Goal: Use online tool/utility: Use online tool/utility

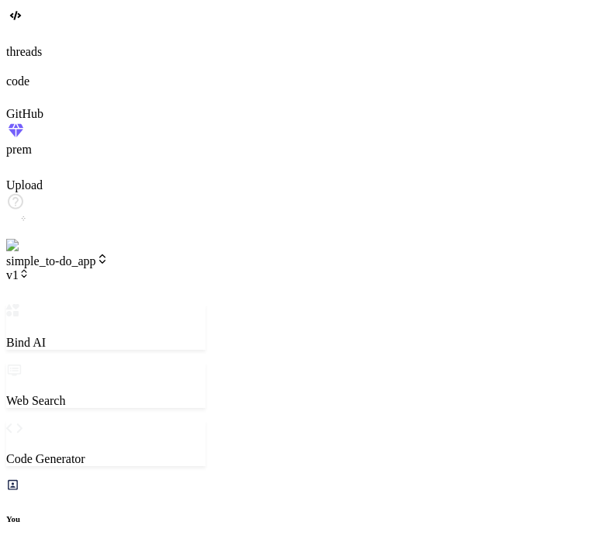
scroll to position [387, 0]
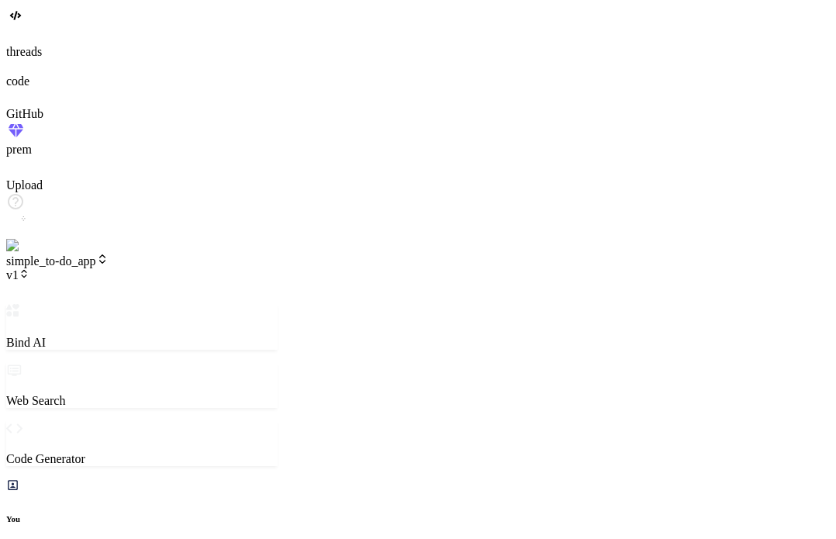
type textarea "x"
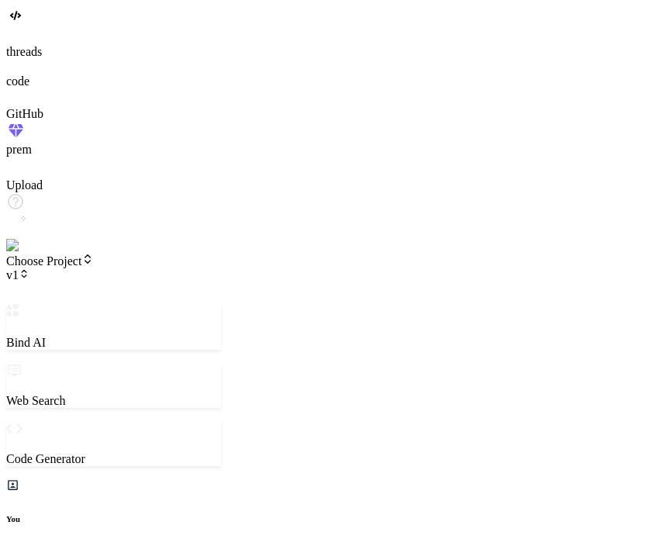
click at [166, 253] on div "Choose Project v1" at bounding box center [113, 267] width 215 height 29
click at [29, 268] on span "v1" at bounding box center [17, 274] width 23 height 13
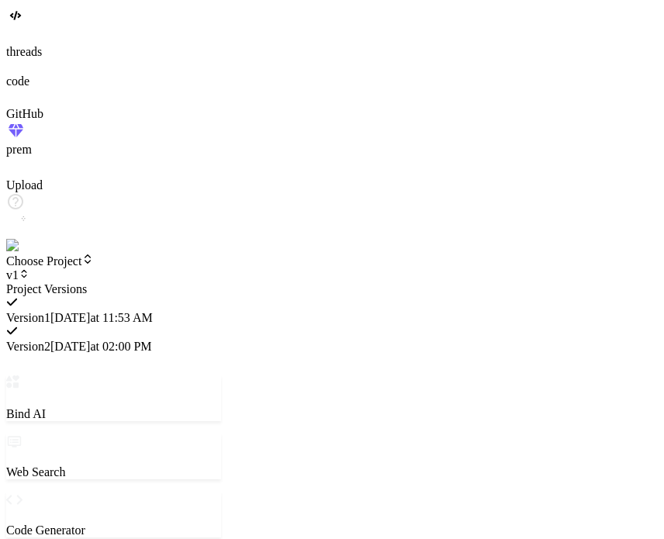
click at [181, 282] on div at bounding box center [113, 282] width 215 height 0
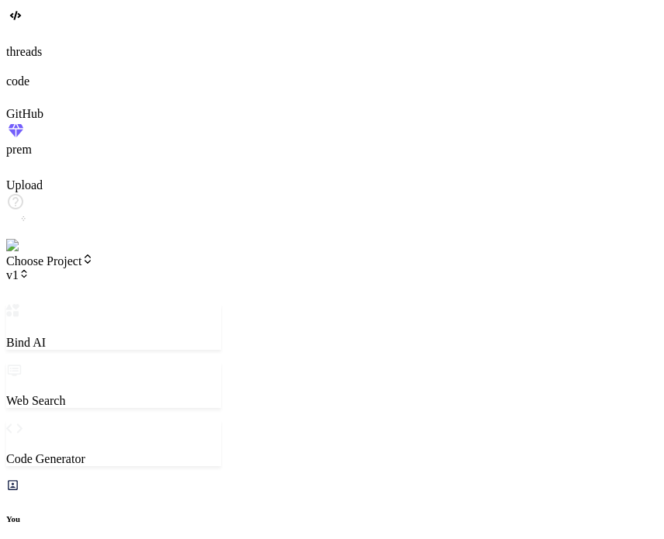
click at [94, 254] on span "Choose Project" at bounding box center [50, 260] width 88 height 13
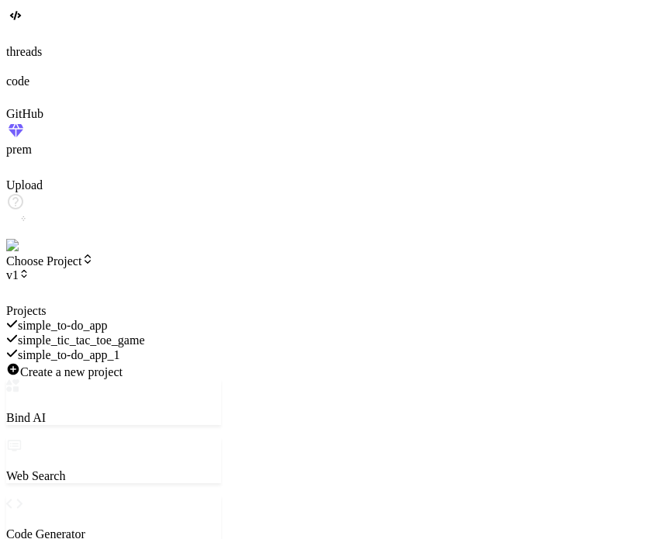
click at [124, 304] on div at bounding box center [113, 304] width 215 height 0
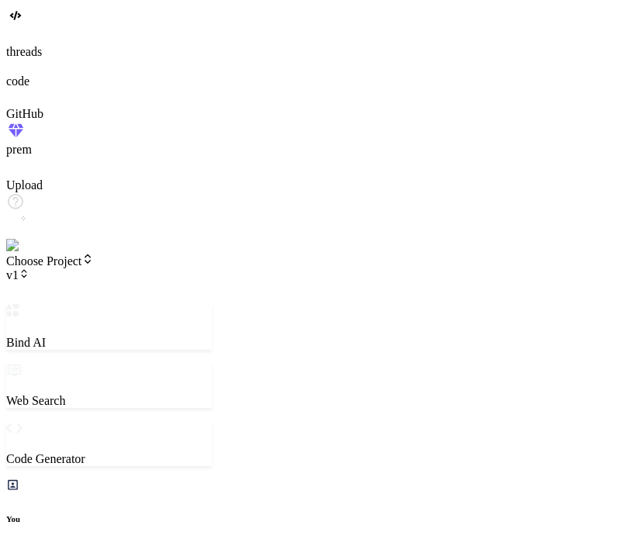
click at [8, 45] on div at bounding box center [317, 36] width 622 height 17
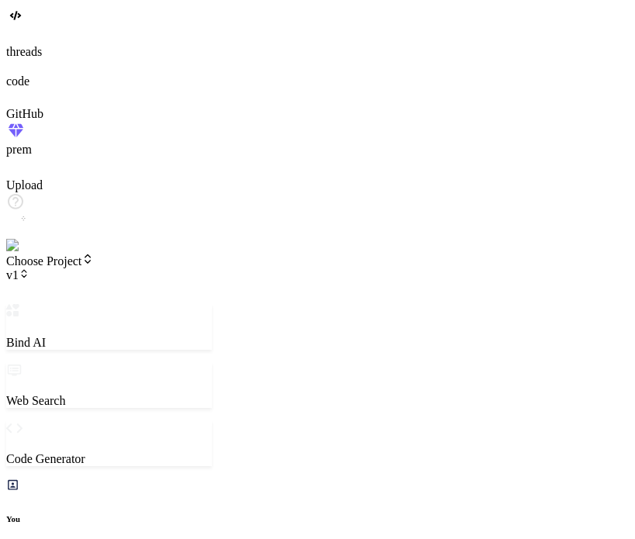
scroll to position [29, 0]
click at [29, 268] on icon at bounding box center [24, 273] width 11 height 11
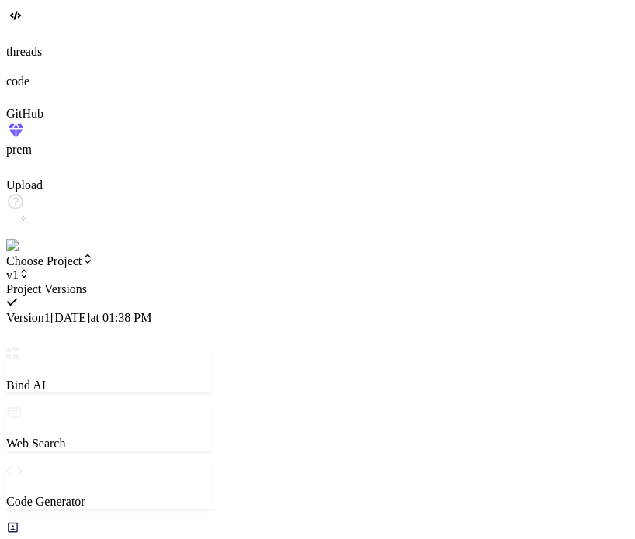
scroll to position [476, 0]
click at [186, 282] on div at bounding box center [109, 282] width 206 height 0
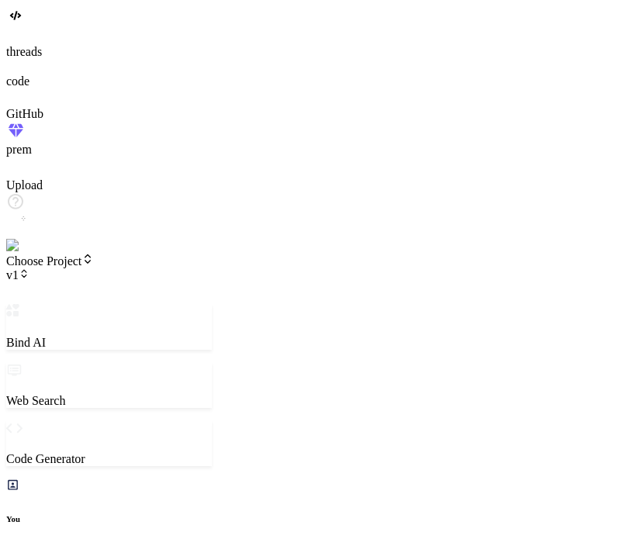
scroll to position [0, 0]
click at [99, 253] on header "Choose Project v1 Created with Pixso." at bounding box center [109, 278] width 206 height 51
click at [94, 254] on span "Choose Project" at bounding box center [50, 260] width 88 height 13
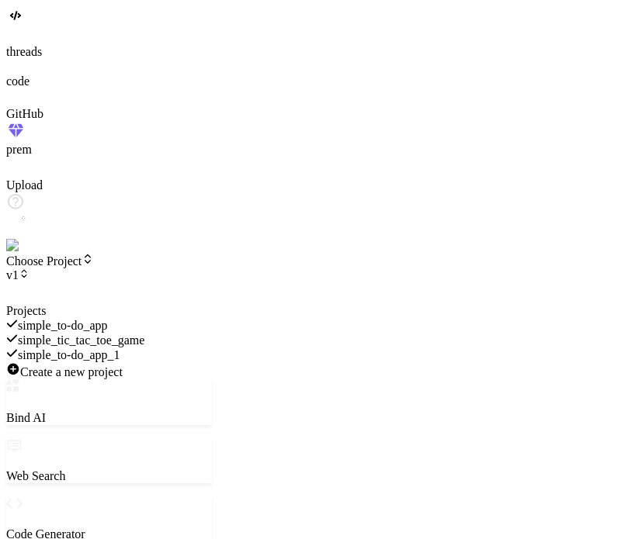
click at [121, 304] on div at bounding box center [109, 304] width 206 height 0
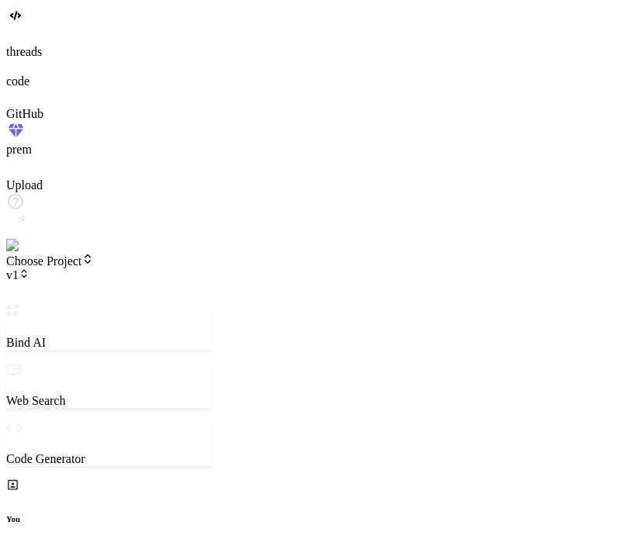
click at [94, 254] on span "Choose Project" at bounding box center [50, 260] width 88 height 13
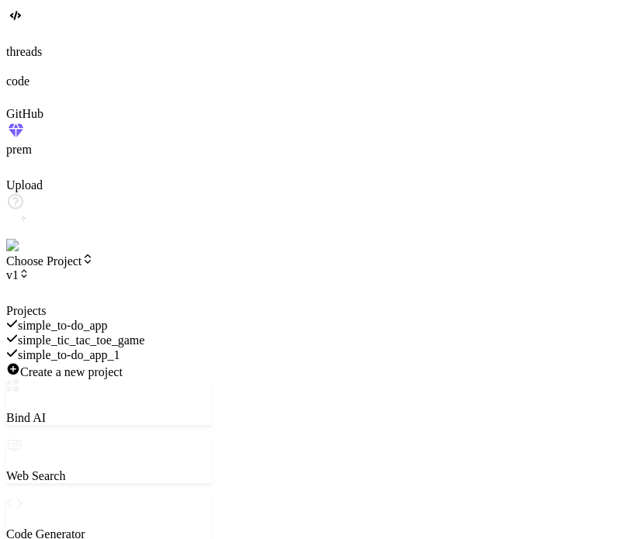
click at [67, 304] on div at bounding box center [109, 304] width 206 height 0
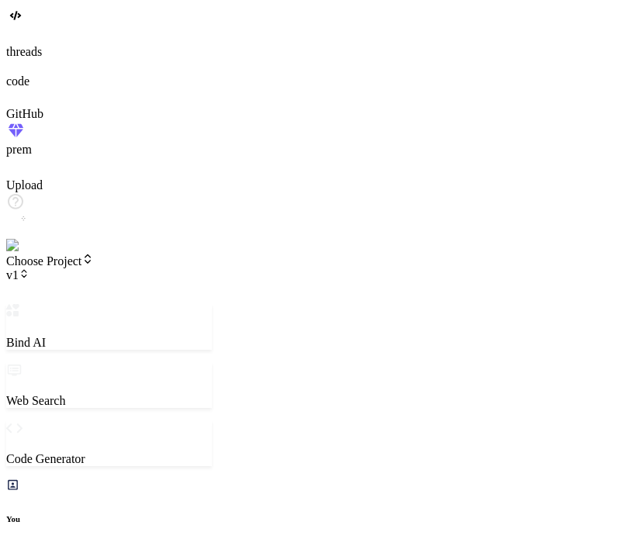
click at [94, 254] on span "Choose Project" at bounding box center [50, 260] width 88 height 13
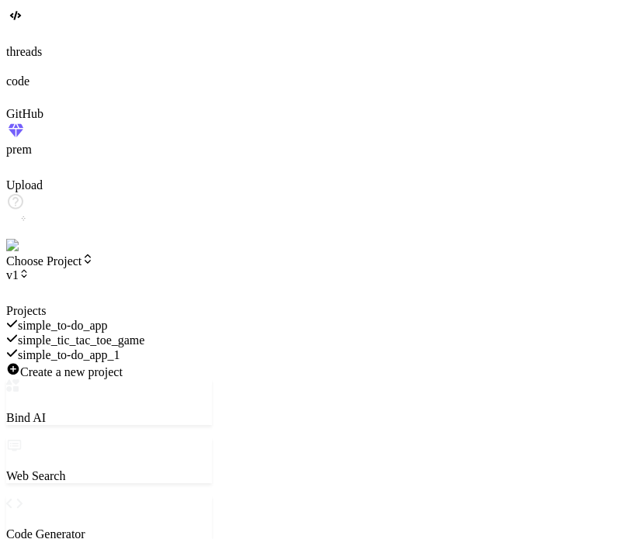
click at [183, 304] on div at bounding box center [109, 304] width 206 height 0
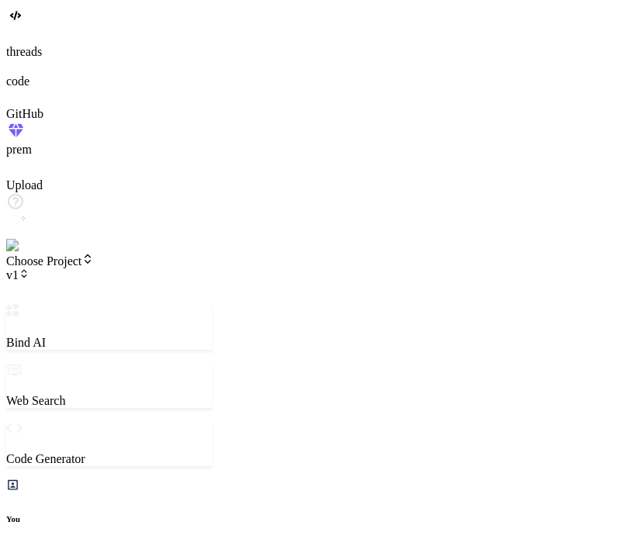
click at [29, 268] on icon at bounding box center [24, 273] width 11 height 11
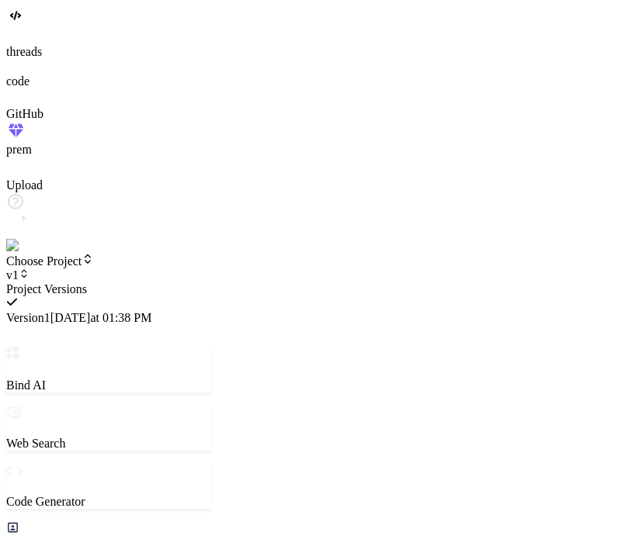
click at [189, 282] on div at bounding box center [109, 282] width 206 height 0
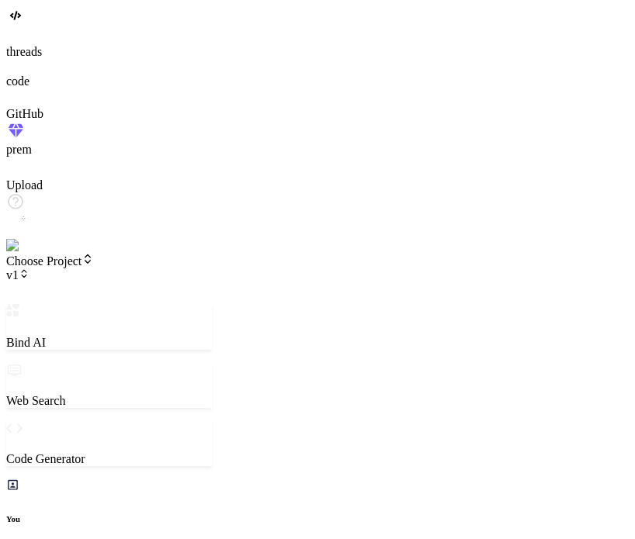
click at [115, 253] on header "Choose Project v1 Created with Pixso." at bounding box center [109, 278] width 206 height 51
click at [94, 254] on span "Choose Project" at bounding box center [50, 260] width 88 height 13
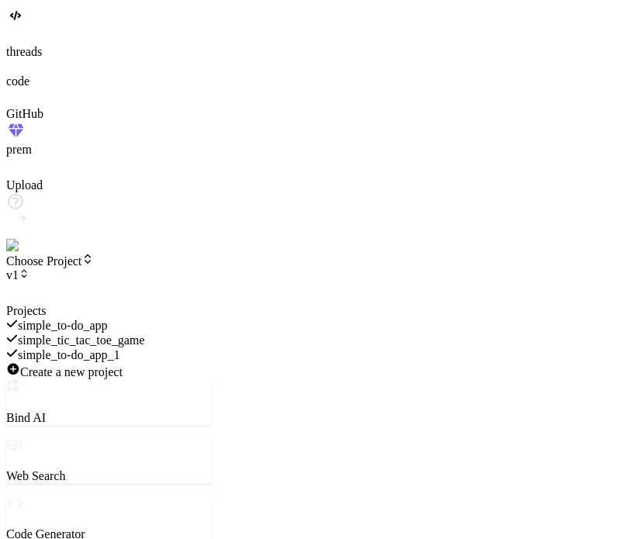
click at [120, 348] on span "simple_to-do_app_1" at bounding box center [69, 354] width 102 height 13
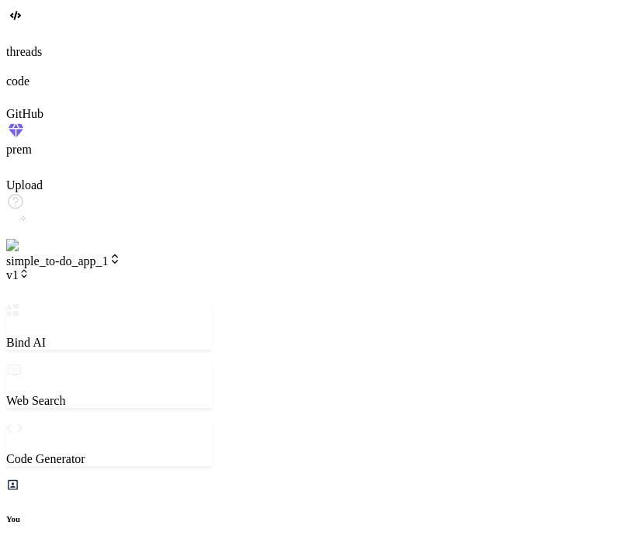
scroll to position [923, 0]
click at [212, 253] on header "simple_to-do_app_1 v1 Created with Pixso." at bounding box center [109, 278] width 206 height 51
click at [29, 268] on span "v1" at bounding box center [17, 274] width 23 height 13
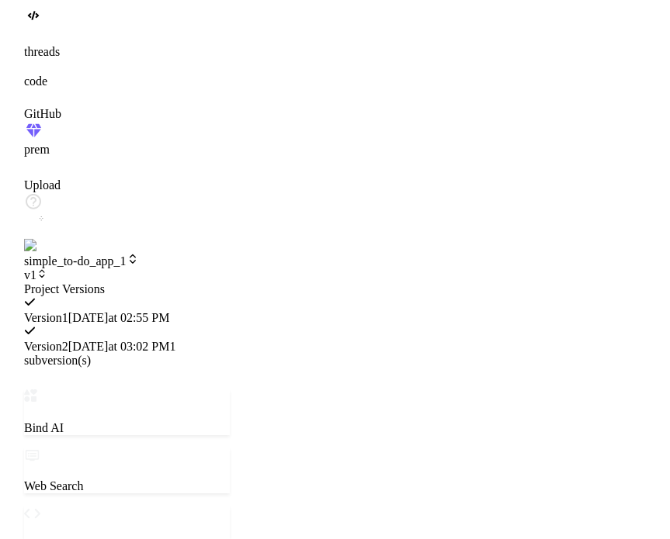
scroll to position [1504, 0]
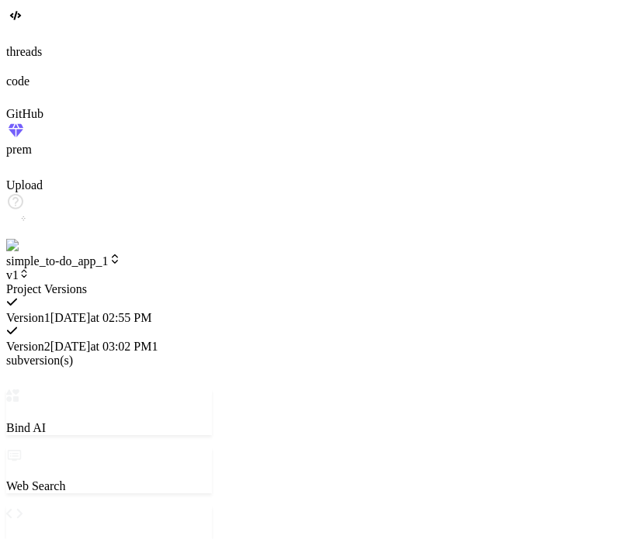
click at [155, 282] on div at bounding box center [109, 282] width 206 height 0
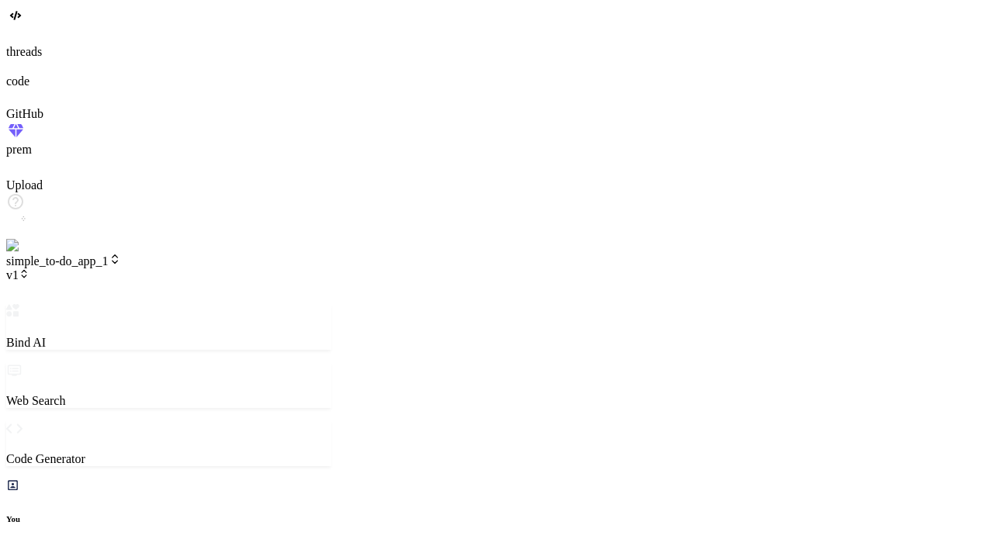
scroll to position [866, 0]
click at [29, 268] on span "v1" at bounding box center [17, 274] width 23 height 13
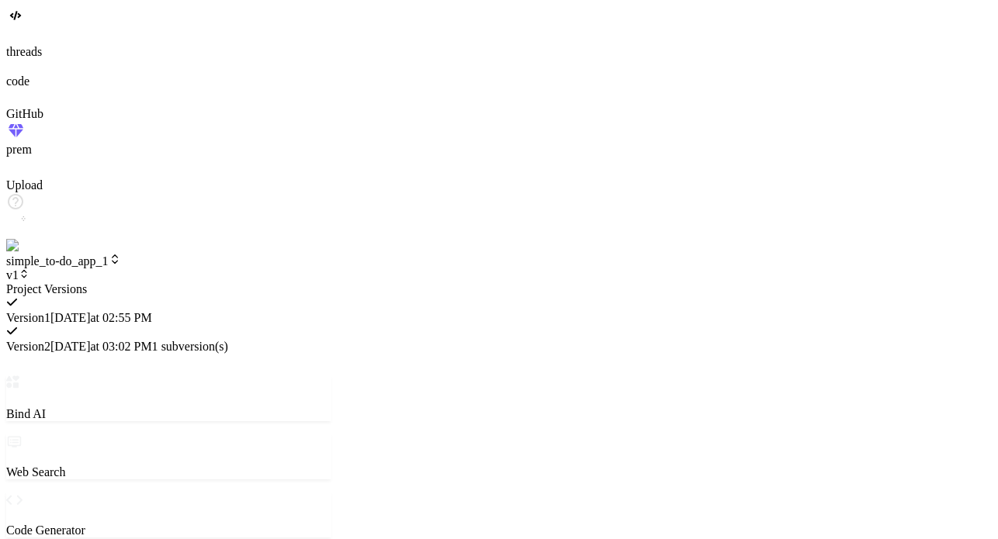
click at [152, 340] on span "9/8/2025 at 03:02 PM" at bounding box center [101, 346] width 102 height 13
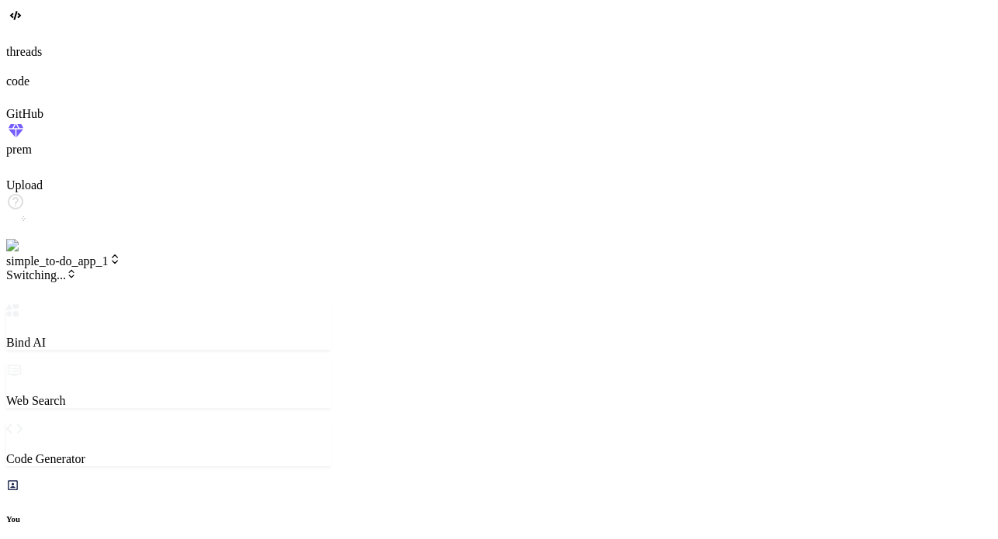
click at [29, 268] on icon at bounding box center [24, 273] width 11 height 11
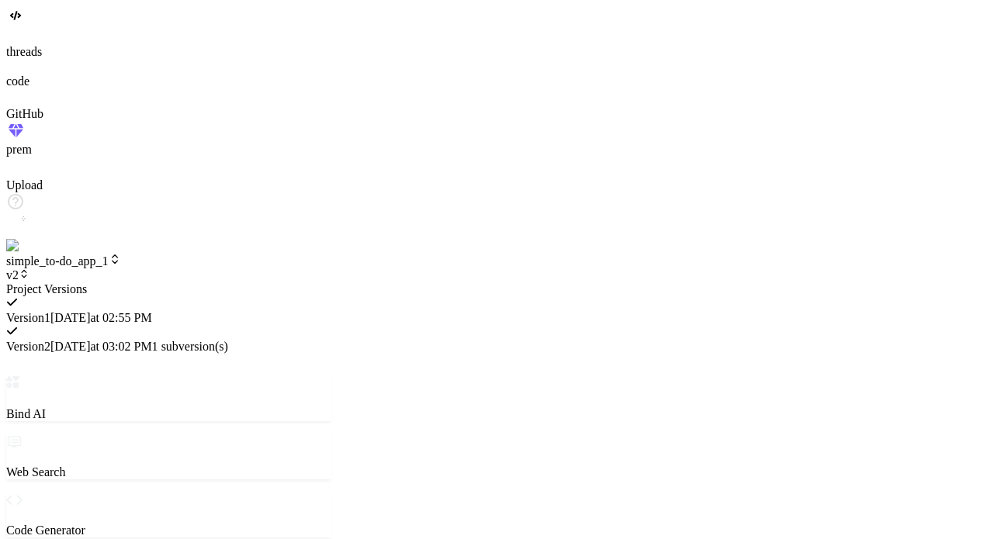
click at [152, 311] on span "9/8/2025 at 02:55 PM" at bounding box center [101, 317] width 102 height 13
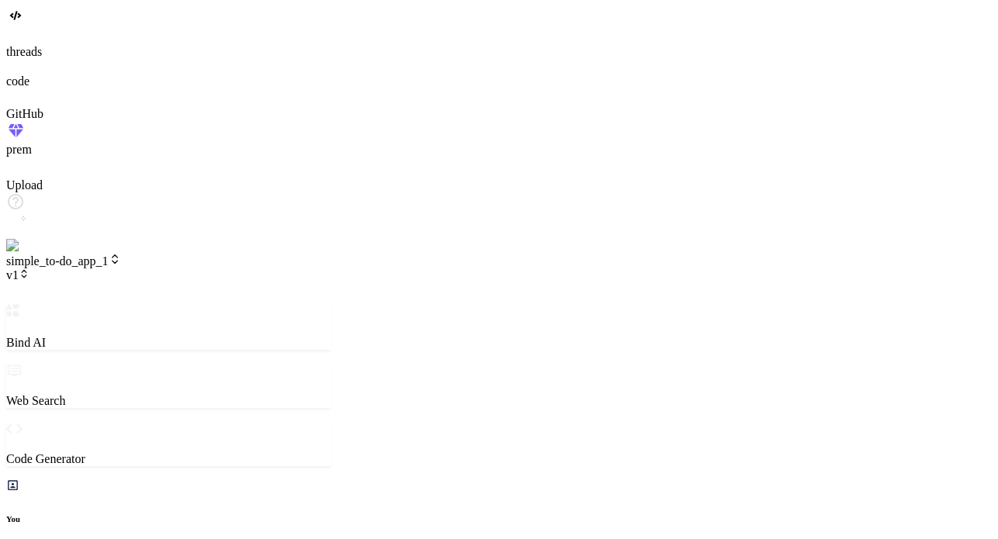
scroll to position [2830, 0]
click at [29, 268] on span "v1" at bounding box center [17, 274] width 23 height 13
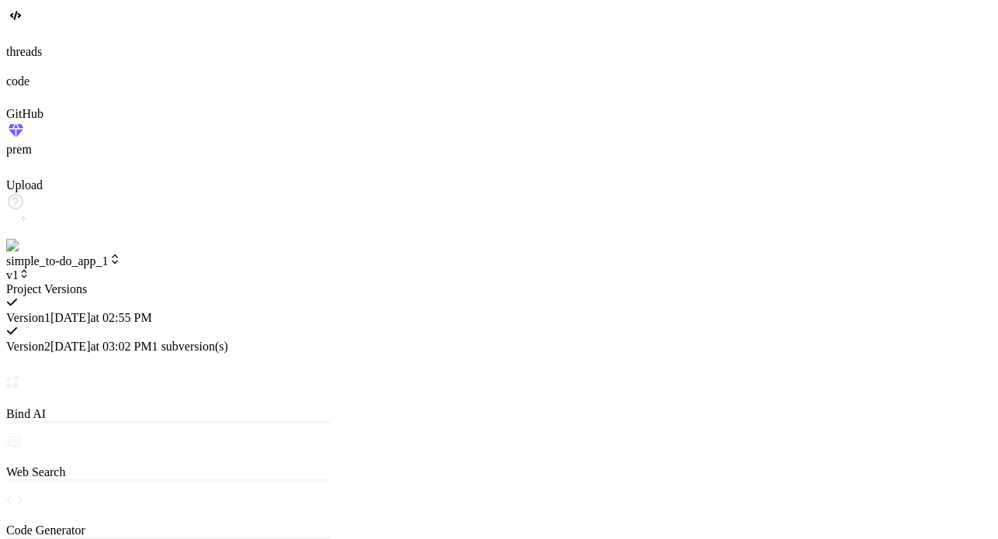
click at [270, 282] on div at bounding box center [168, 282] width 325 height 0
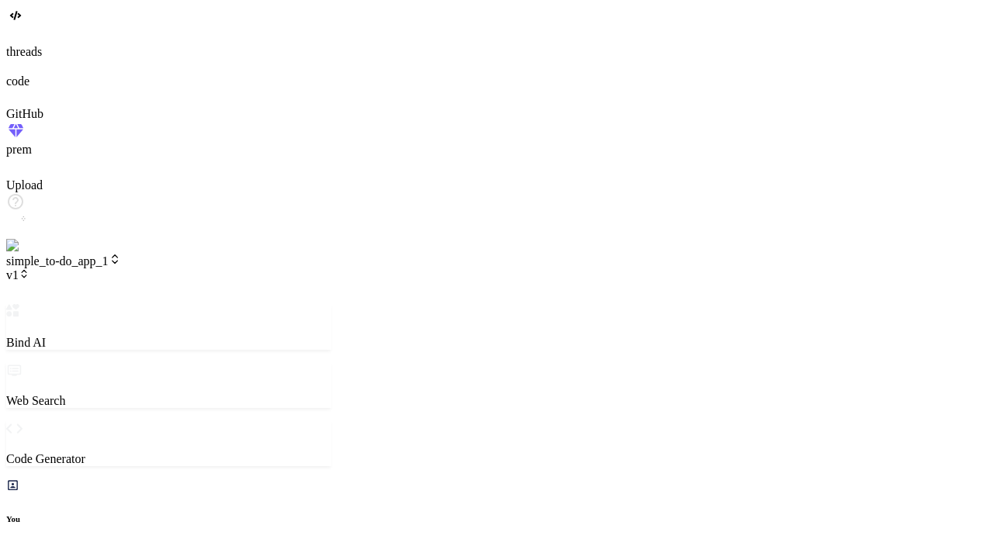
scroll to position [0, 0]
click at [29, 268] on span "v1" at bounding box center [17, 274] width 23 height 13
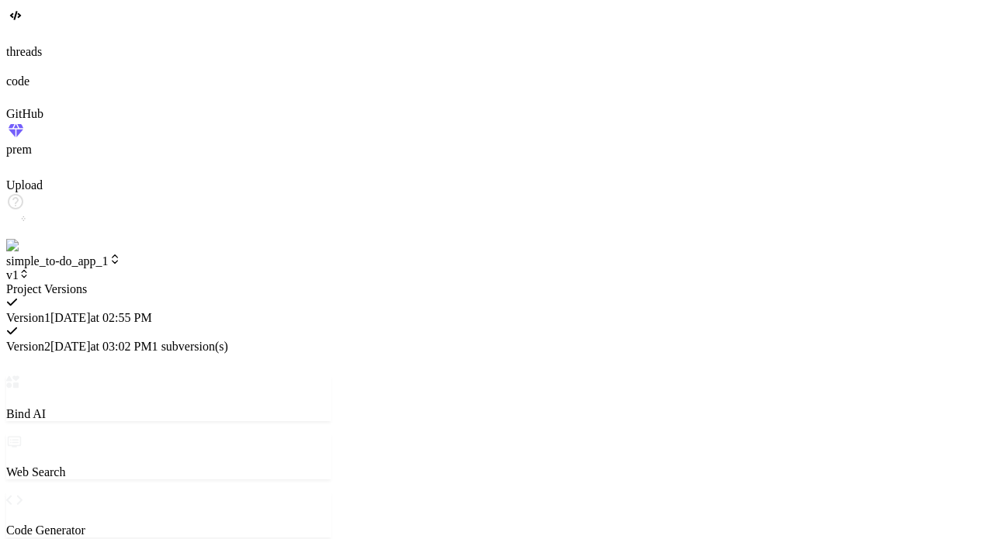
drag, startPoint x: 184, startPoint y: 232, endPoint x: 74, endPoint y: 215, distance: 110.7
click at [74, 282] on div at bounding box center [168, 282] width 325 height 0
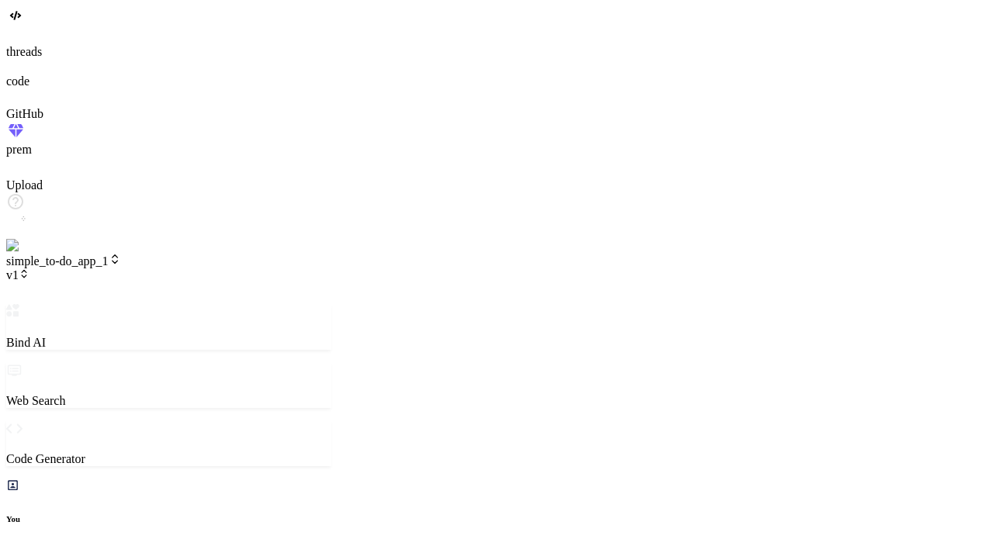
drag, startPoint x: 74, startPoint y: 215, endPoint x: 321, endPoint y: 225, distance: 246.9
click at [29, 268] on span "v1" at bounding box center [17, 274] width 23 height 13
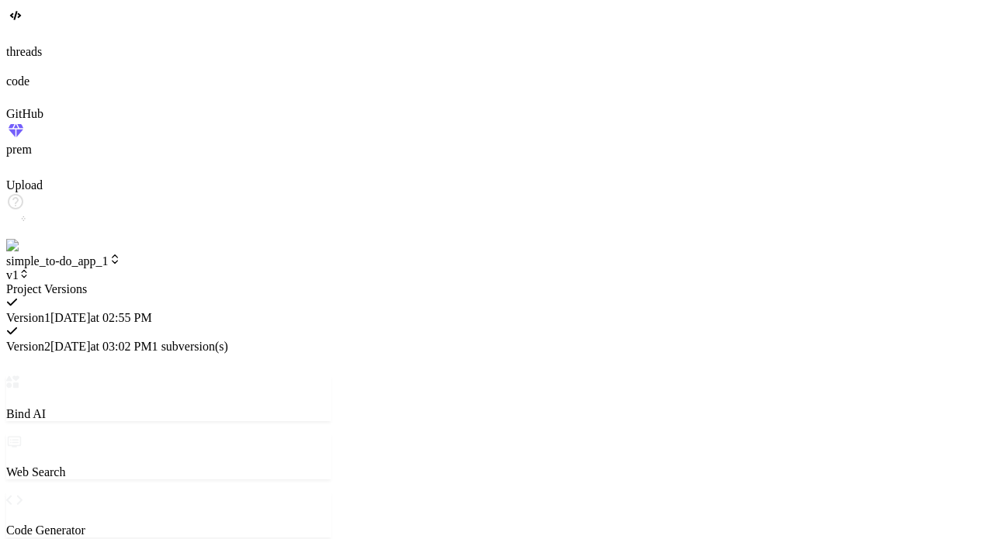
click at [133, 282] on div at bounding box center [168, 282] width 325 height 0
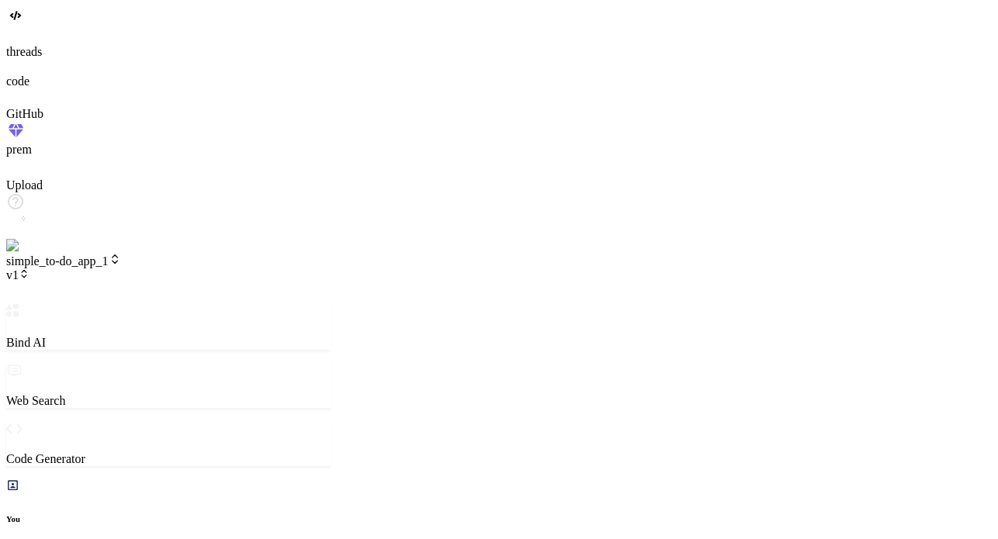
click at [29, 268] on span "v1" at bounding box center [17, 274] width 23 height 13
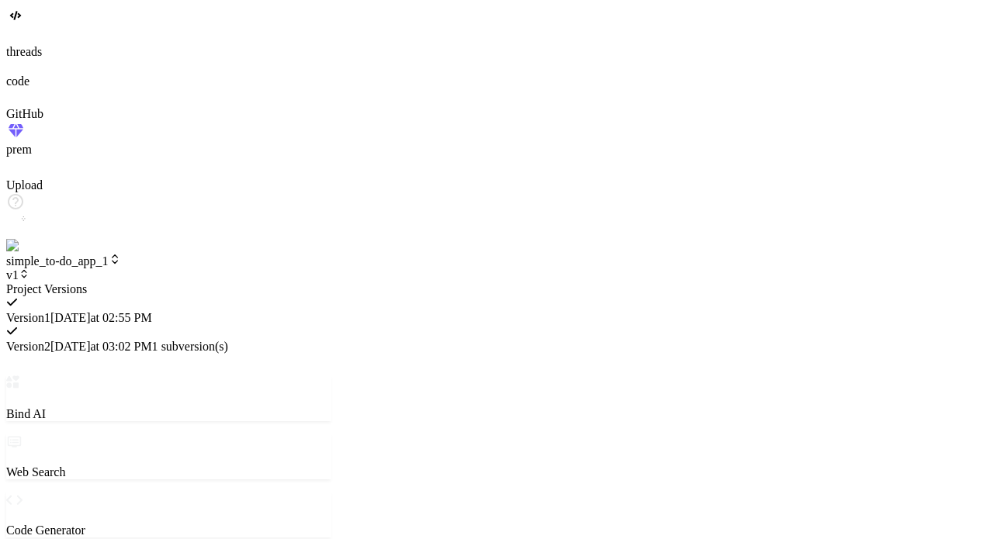
click at [147, 282] on div at bounding box center [168, 282] width 325 height 0
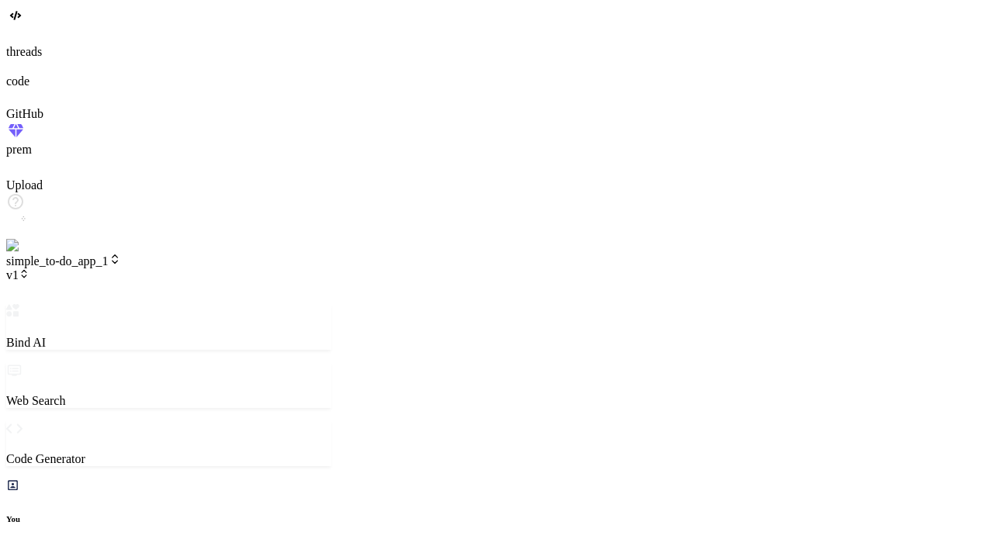
click at [29, 268] on span "v1" at bounding box center [17, 274] width 23 height 13
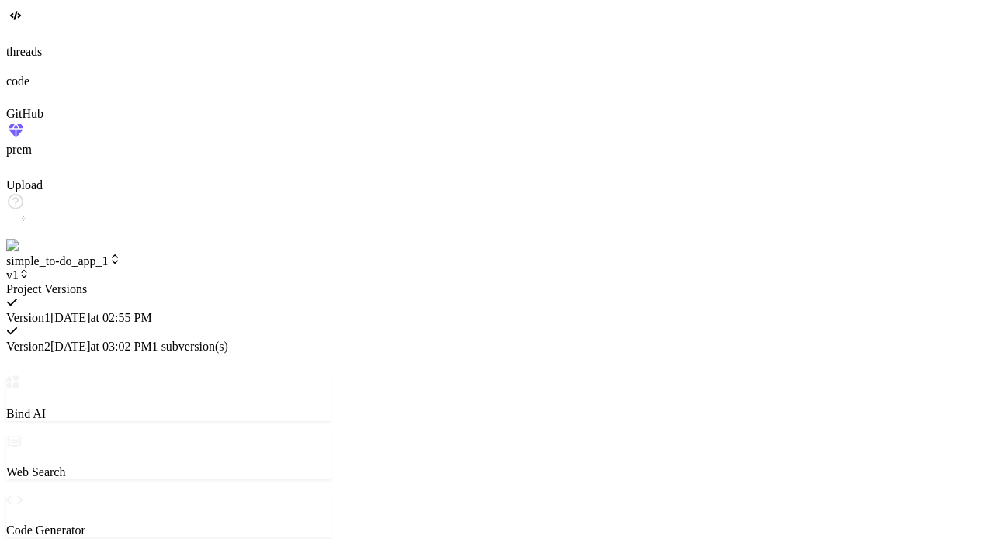
click at [241, 282] on div at bounding box center [168, 282] width 325 height 0
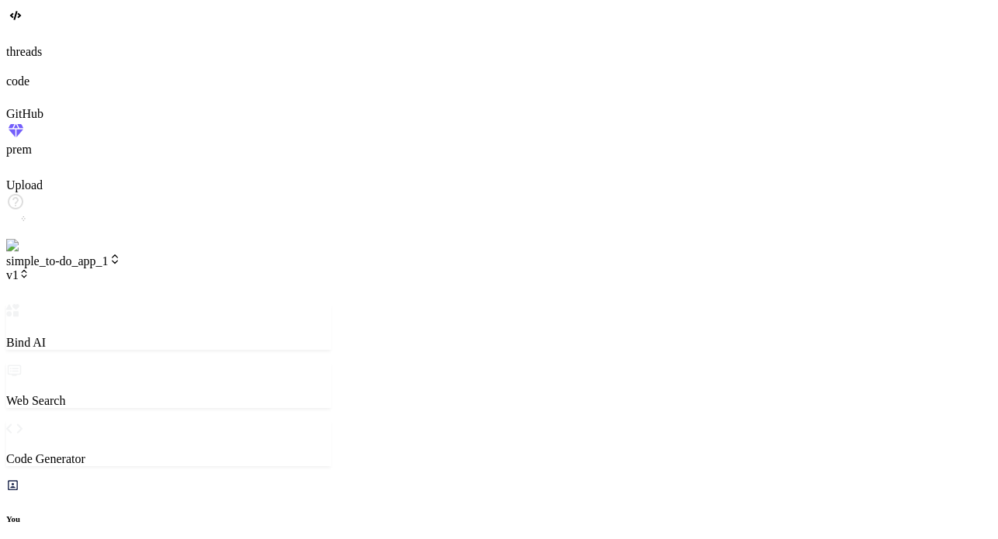
click at [29, 268] on span "v1" at bounding box center [17, 274] width 23 height 13
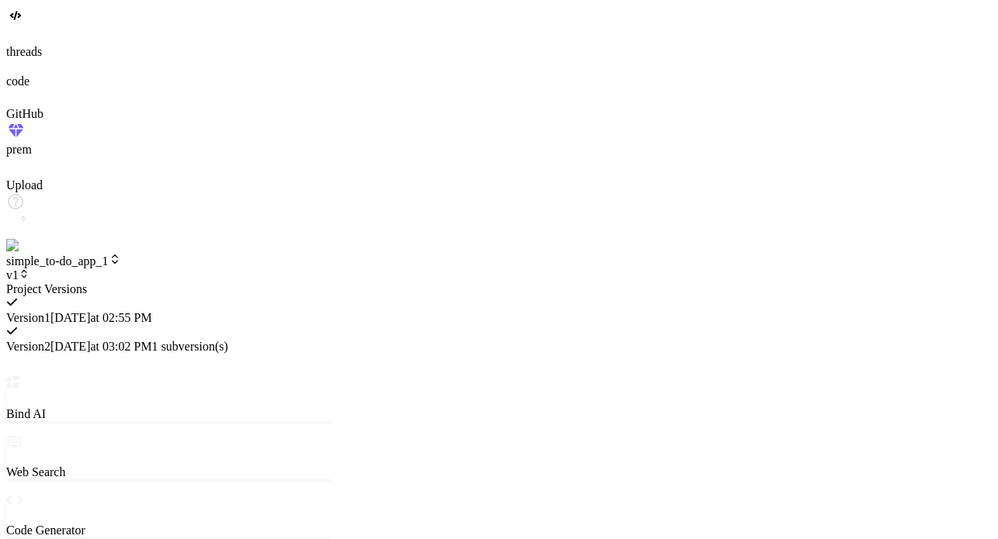
click at [260, 282] on div at bounding box center [168, 282] width 325 height 0
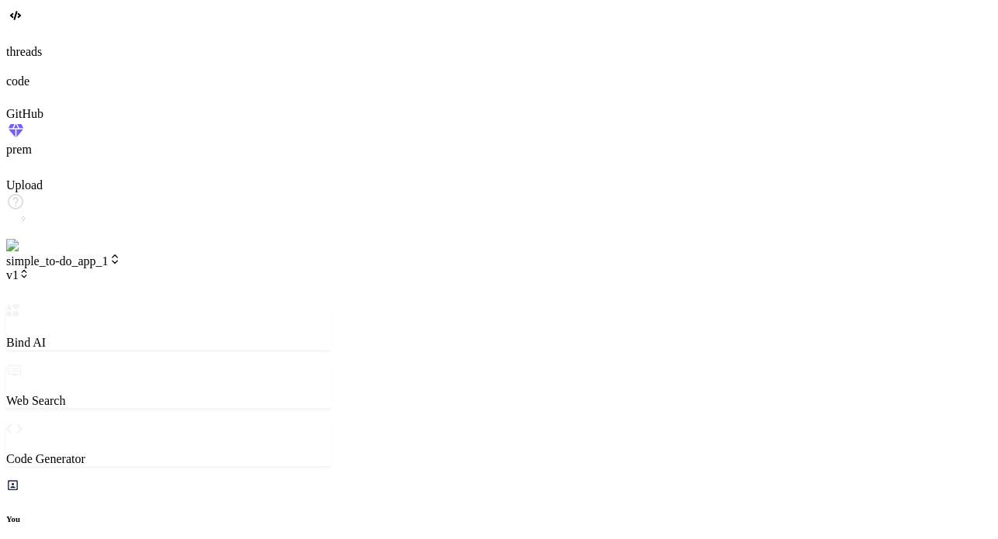
click at [29, 268] on icon at bounding box center [24, 273] width 11 height 11
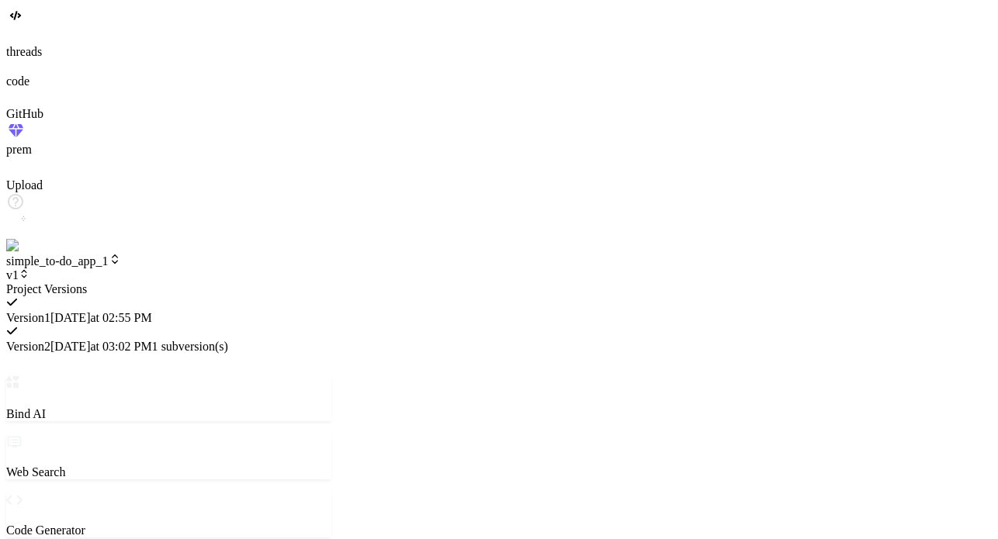
click at [155, 282] on div at bounding box center [168, 282] width 325 height 0
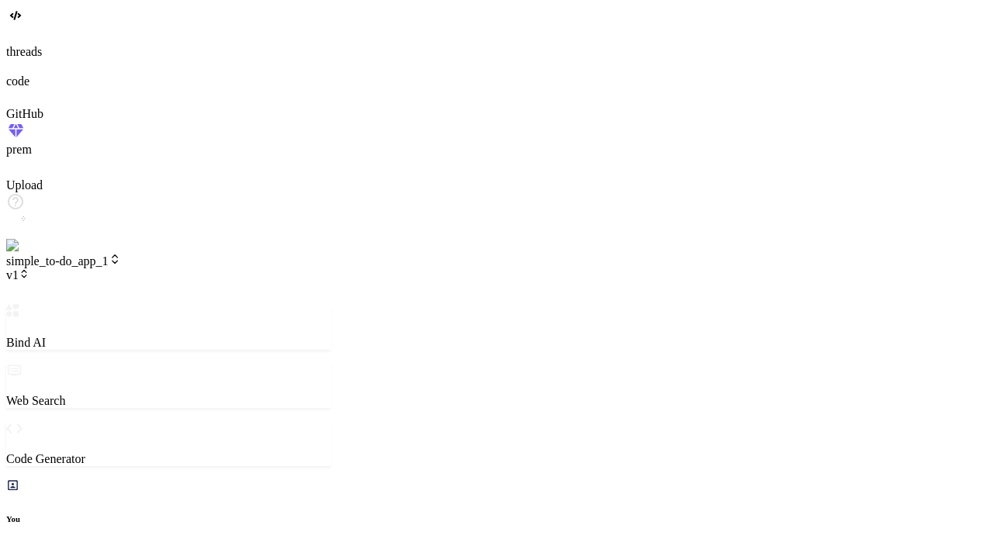
click at [29, 268] on span "v1" at bounding box center [17, 274] width 23 height 13
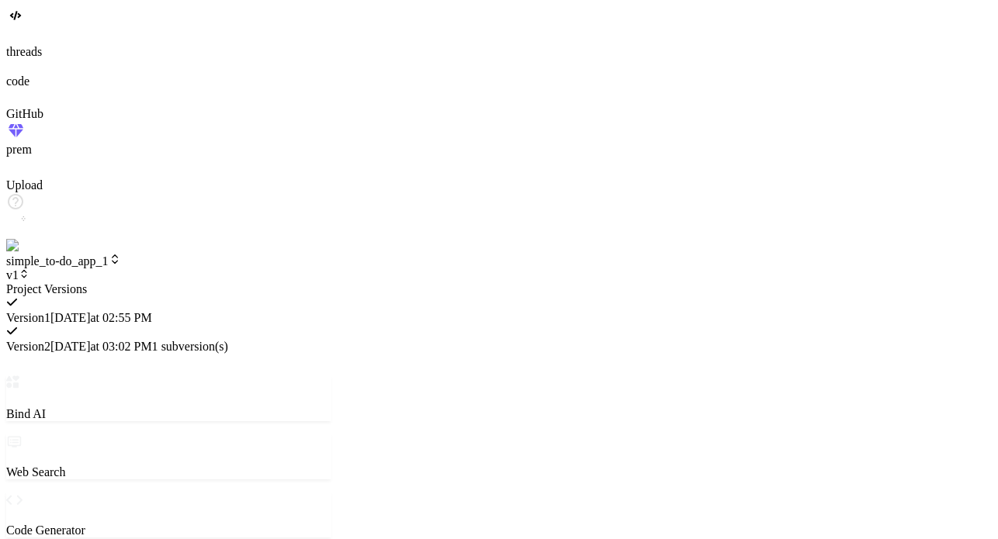
click at [331, 282] on div at bounding box center [168, 282] width 325 height 0
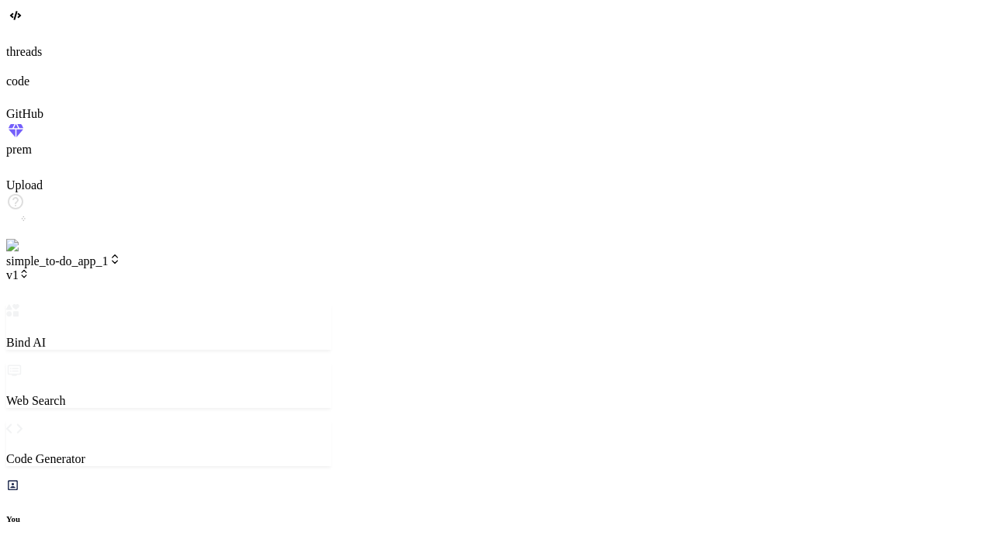
type textarea "x"
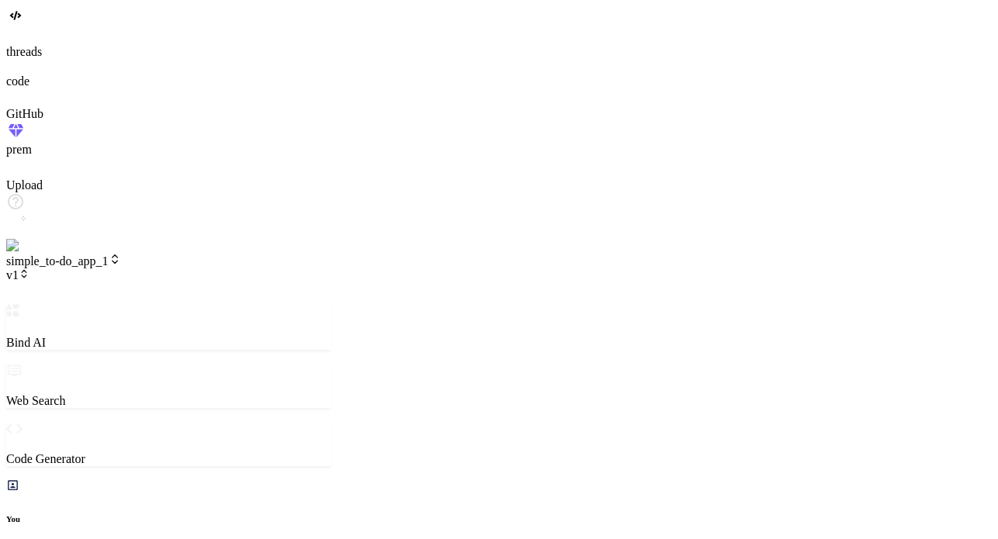
scroll to position [542, 0]
click at [29, 268] on span "v1" at bounding box center [17, 274] width 23 height 13
